Goal: Task Accomplishment & Management: Complete application form

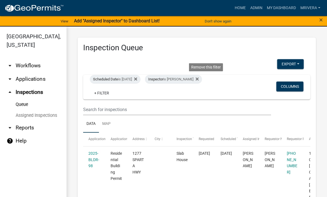
click at [198, 78] on icon at bounding box center [196, 78] width 3 height 3
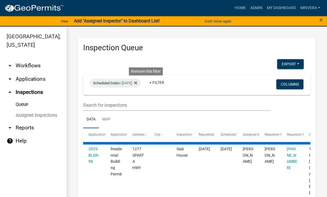
click at [137, 82] on icon at bounding box center [135, 83] width 3 height 3
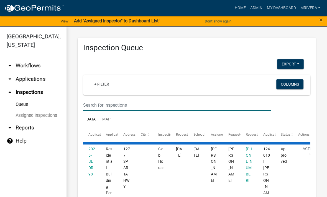
click at [136, 104] on input "text" at bounding box center [177, 105] width 188 height 11
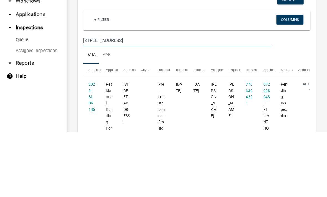
type input "[STREET_ADDRESS]"
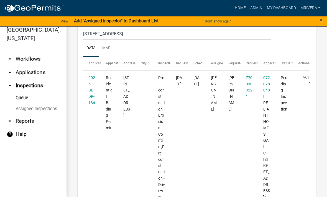
scroll to position [63, 0]
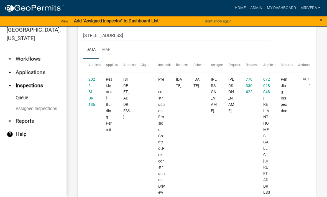
click at [90, 96] on link "2025-BLDR-186" at bounding box center [91, 92] width 7 height 30
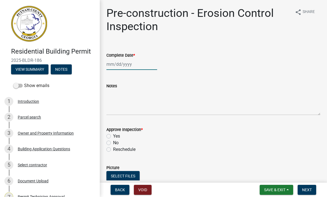
click at [131, 68] on div at bounding box center [131, 64] width 51 height 11
select select "8"
select select "2025"
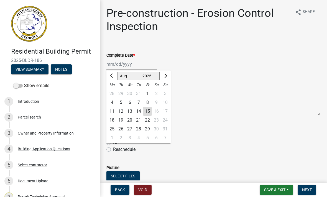
click at [113, 76] on span "Previous month" at bounding box center [112, 76] width 4 height 4
select select "7"
click at [112, 130] on div "28" at bounding box center [111, 129] width 9 height 9
type input "[DATE]"
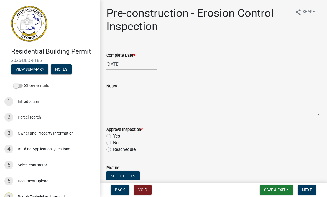
click at [113, 135] on label "Yes" at bounding box center [116, 136] width 7 height 7
click at [113, 135] on input "Yes" at bounding box center [115, 135] width 4 height 4
radio input "true"
click at [307, 192] on span "Next" at bounding box center [307, 190] width 10 height 4
click at [127, 64] on div at bounding box center [131, 64] width 51 height 11
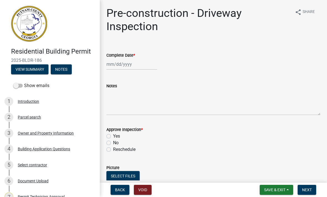
select select "8"
select select "2025"
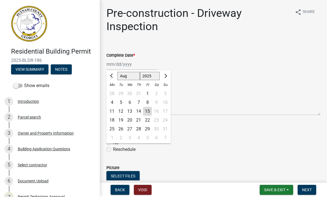
click at [113, 95] on div "28" at bounding box center [111, 93] width 9 height 9
type input "[DATE]"
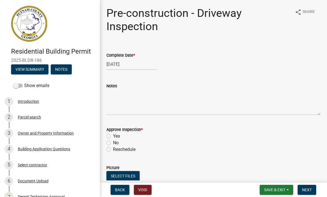
click at [113, 135] on label "Yes" at bounding box center [116, 136] width 7 height 7
click at [113, 135] on input "Yes" at bounding box center [115, 135] width 4 height 4
radio input "true"
click at [312, 192] on button "Next" at bounding box center [306, 190] width 19 height 10
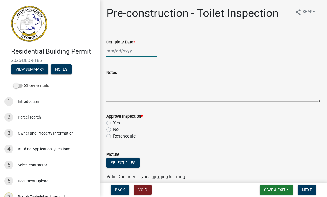
click at [144, 51] on div at bounding box center [131, 50] width 51 height 11
select select "8"
select select "2025"
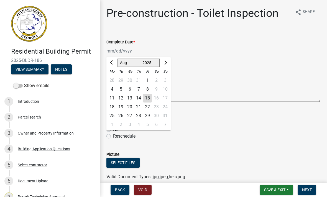
click at [112, 80] on div "28" at bounding box center [111, 80] width 9 height 9
type input "[DATE]"
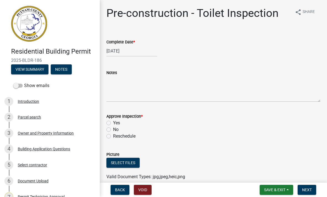
click at [112, 122] on div "Yes" at bounding box center [213, 123] width 214 height 7
click at [113, 125] on label "Yes" at bounding box center [116, 123] width 7 height 7
click at [113, 123] on input "Yes" at bounding box center [115, 122] width 4 height 4
radio input "true"
click at [310, 192] on span "Next" at bounding box center [307, 190] width 10 height 4
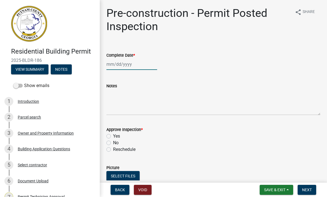
click at [139, 66] on div at bounding box center [131, 64] width 51 height 11
select select "8"
select select "2025"
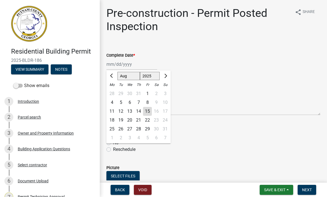
click at [150, 111] on div "15" at bounding box center [147, 111] width 9 height 9
type input "[DATE]"
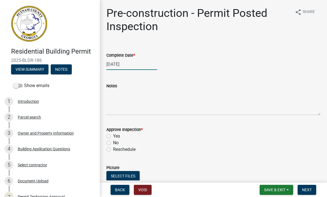
click at [130, 65] on div "[DATE]" at bounding box center [131, 64] width 51 height 11
select select "8"
select select "2025"
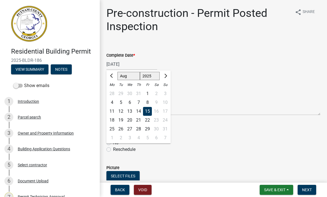
click at [112, 93] on div "28" at bounding box center [111, 93] width 9 height 9
type input "[DATE]"
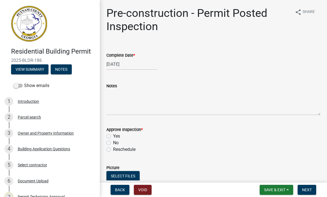
click at [113, 136] on label "Yes" at bounding box center [116, 136] width 7 height 7
click at [113, 136] on input "Yes" at bounding box center [115, 135] width 4 height 4
radio input "true"
click at [309, 190] on span "Next" at bounding box center [307, 190] width 10 height 4
click at [118, 65] on div at bounding box center [131, 64] width 51 height 11
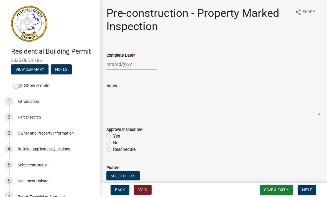
select select "8"
select select "2025"
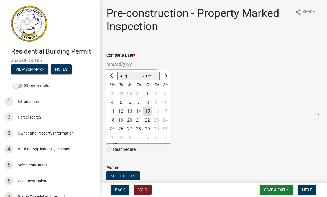
click at [114, 93] on div "28" at bounding box center [111, 93] width 9 height 9
type input "[DATE]"
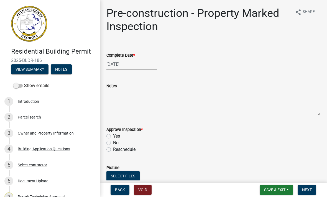
click at [113, 134] on label "Yes" at bounding box center [116, 136] width 7 height 7
click at [113, 134] on input "Yes" at bounding box center [115, 135] width 4 height 4
radio input "true"
click at [306, 189] on span "Next" at bounding box center [307, 190] width 10 height 4
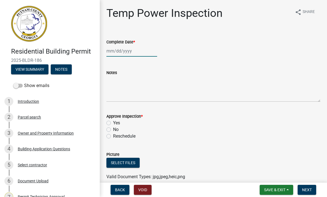
click at [117, 53] on div at bounding box center [131, 50] width 51 height 11
select select "8"
select select "2025"
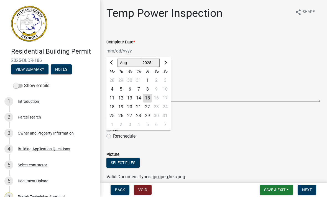
click at [112, 77] on div "28" at bounding box center [111, 80] width 9 height 9
type input "[DATE]"
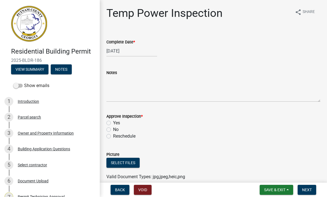
click at [113, 121] on label "Yes" at bounding box center [116, 123] width 7 height 7
click at [113, 121] on input "Yes" at bounding box center [115, 122] width 4 height 4
radio input "true"
click at [308, 191] on span "Next" at bounding box center [307, 190] width 10 height 4
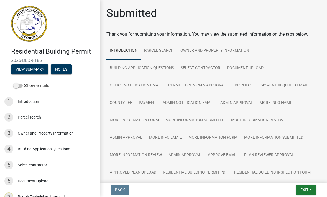
click at [304, 190] on span "Exit" at bounding box center [304, 190] width 8 height 4
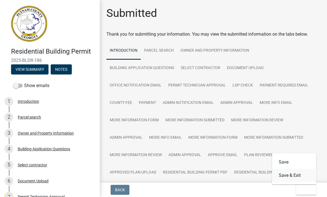
click at [301, 177] on button "Save & Exit" at bounding box center [294, 175] width 44 height 13
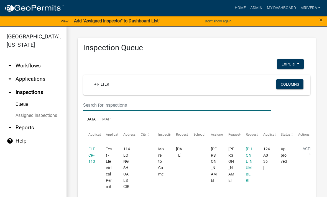
click at [88, 108] on input "text" at bounding box center [177, 105] width 188 height 11
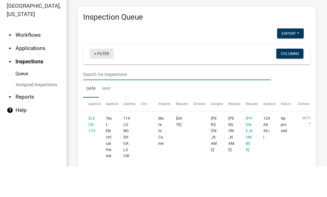
click at [98, 79] on link "+ Filter" at bounding box center [102, 84] width 24 height 10
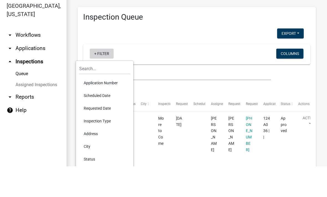
scroll to position [7, 0]
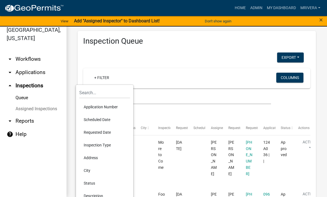
click at [92, 120] on li "Scheduled Date" at bounding box center [104, 119] width 51 height 13
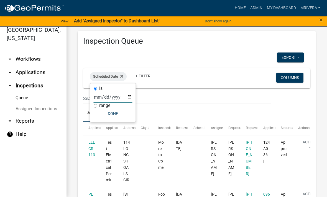
click at [114, 99] on input "date" at bounding box center [113, 97] width 39 height 11
type input "[DATE]"
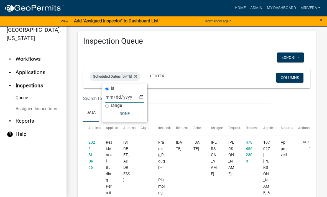
click at [124, 112] on button "Done" at bounding box center [124, 114] width 39 height 10
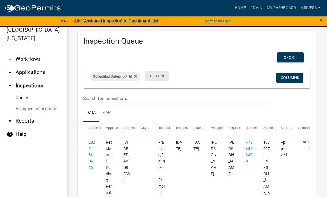
click at [169, 79] on link "+ Filter" at bounding box center [157, 76] width 24 height 10
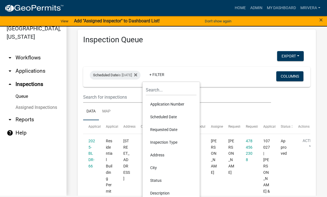
scroll to position [23, 0]
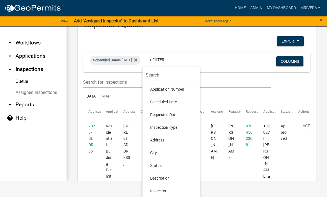
click at [171, 190] on li "Inspector" at bounding box center [171, 191] width 51 height 13
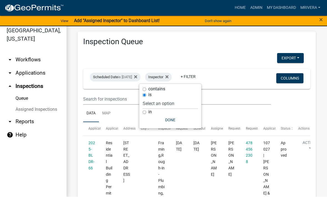
scroll to position [7, 0]
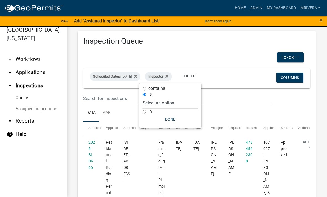
click at [176, 102] on select "Select an option None [PERSON_NAME] [PERSON_NAME] [PERSON_NAME] [PERSON_NAME] […" at bounding box center [170, 102] width 55 height 11
select select "07642ab0-564c-47bb-824b-0ccf2da83593"
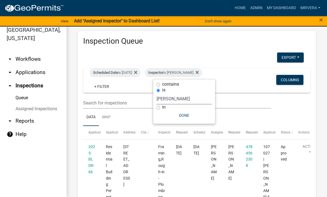
click at [190, 117] on button "Done" at bounding box center [183, 115] width 55 height 10
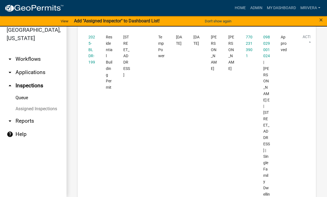
scroll to position [1051, 0]
